Goal: Check status: Check status

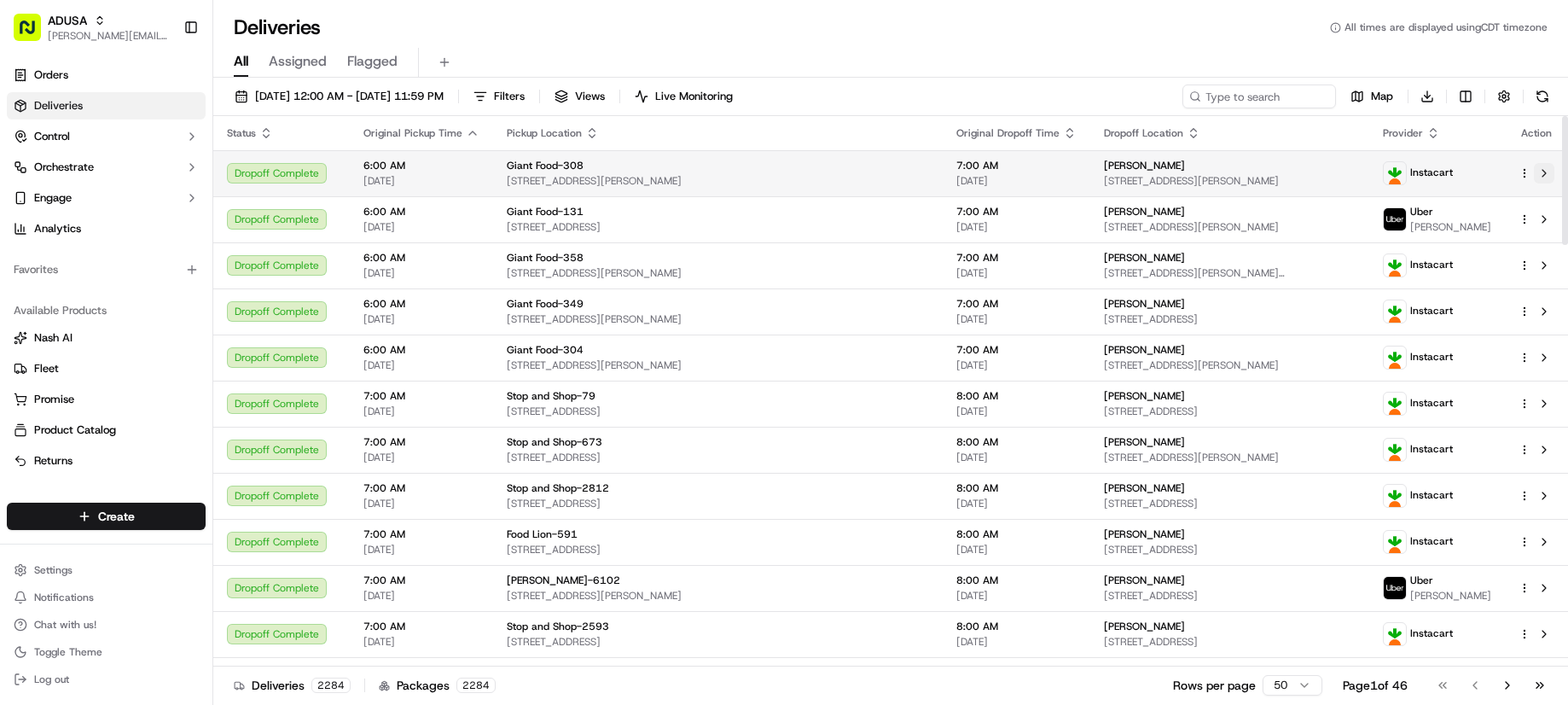
click at [1542, 172] on button at bounding box center [1544, 173] width 21 height 21
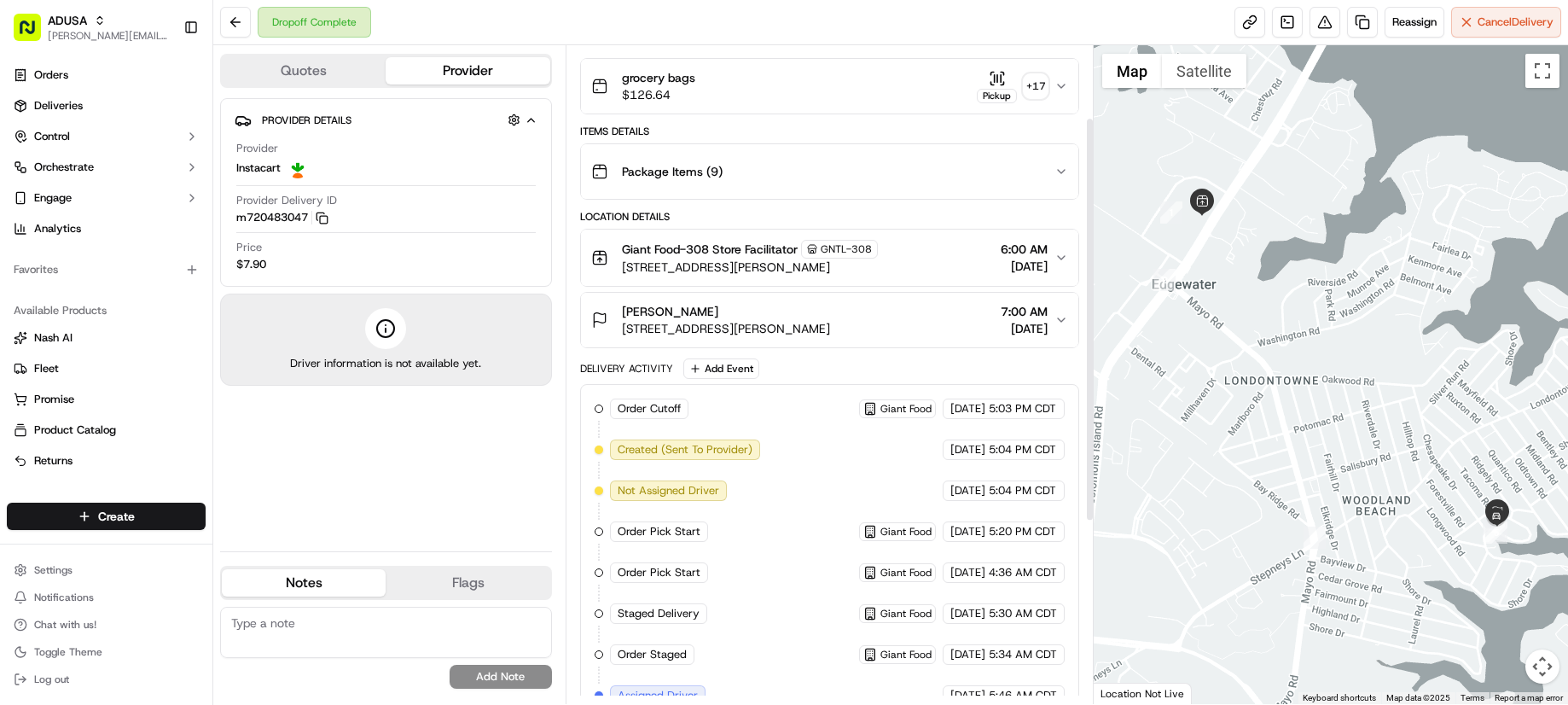
scroll to position [168, 0]
